Goal: Find specific page/section: Find specific page/section

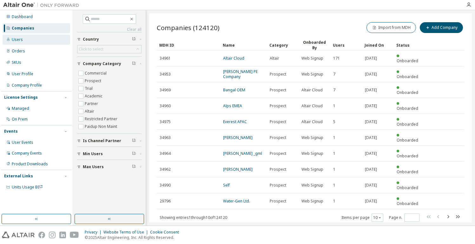
click at [30, 36] on div "Users" at bounding box center [37, 40] width 68 height 10
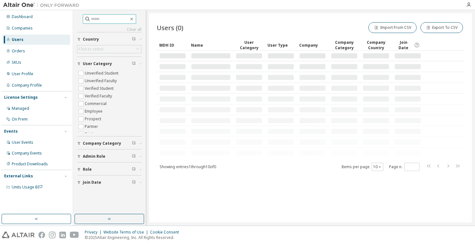
click at [101, 22] on span at bounding box center [109, 19] width 53 height 10
click at [101, 21] on input "text" at bounding box center [110, 19] width 38 height 6
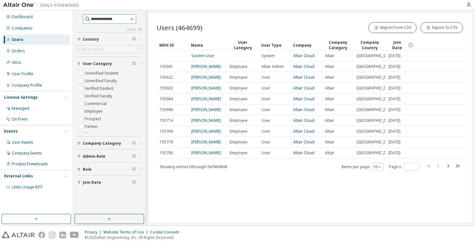
type input "**********"
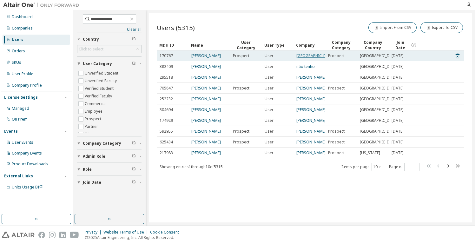
click at [306, 57] on link "[GEOGRAPHIC_DATA]" at bounding box center [316, 55] width 38 height 5
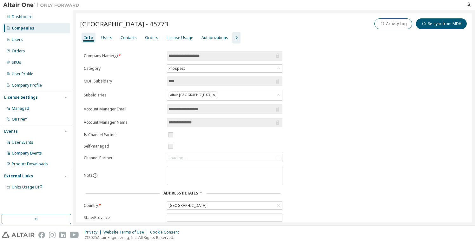
click at [233, 36] on icon "button" at bounding box center [237, 38] width 8 height 8
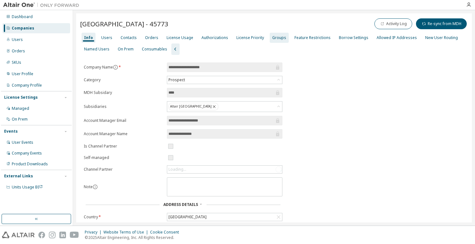
click at [276, 36] on div "Groups" at bounding box center [279, 37] width 14 height 5
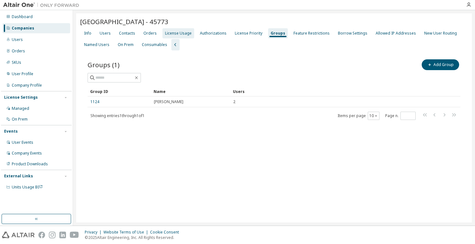
click at [185, 31] on div "License Usage" at bounding box center [178, 33] width 27 height 5
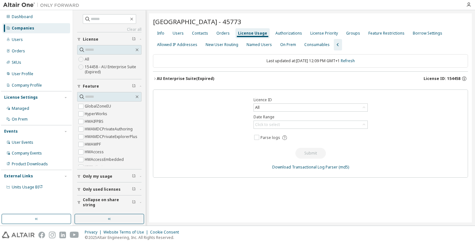
click at [449, 76] on button "AU Enterprise Suite (Expired) License ID: 154458" at bounding box center [310, 79] width 315 height 14
